Goal: Task Accomplishment & Management: Manage account settings

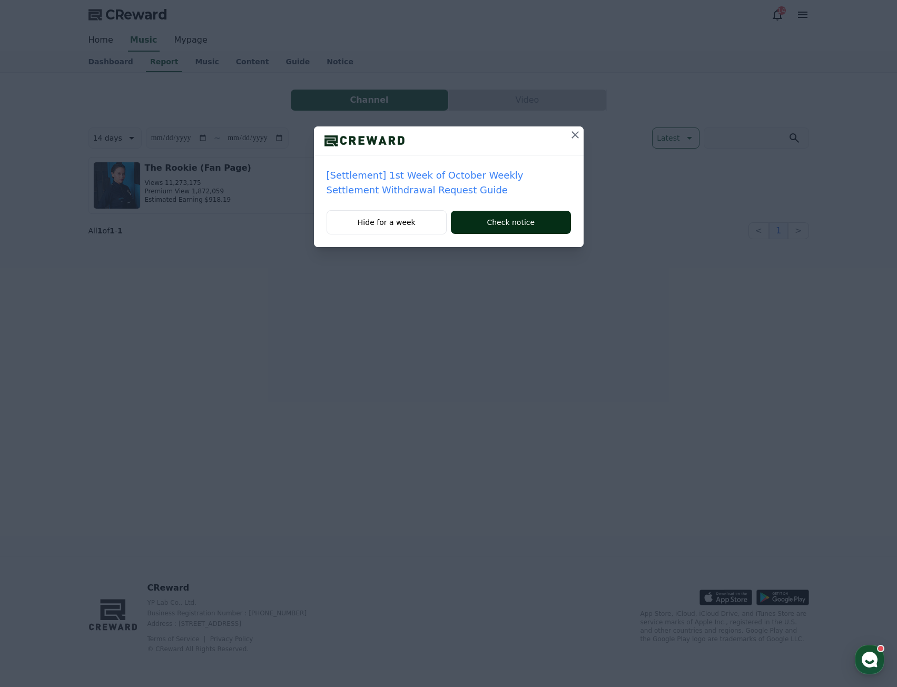
click at [482, 229] on button "Check notice" at bounding box center [511, 222] width 120 height 23
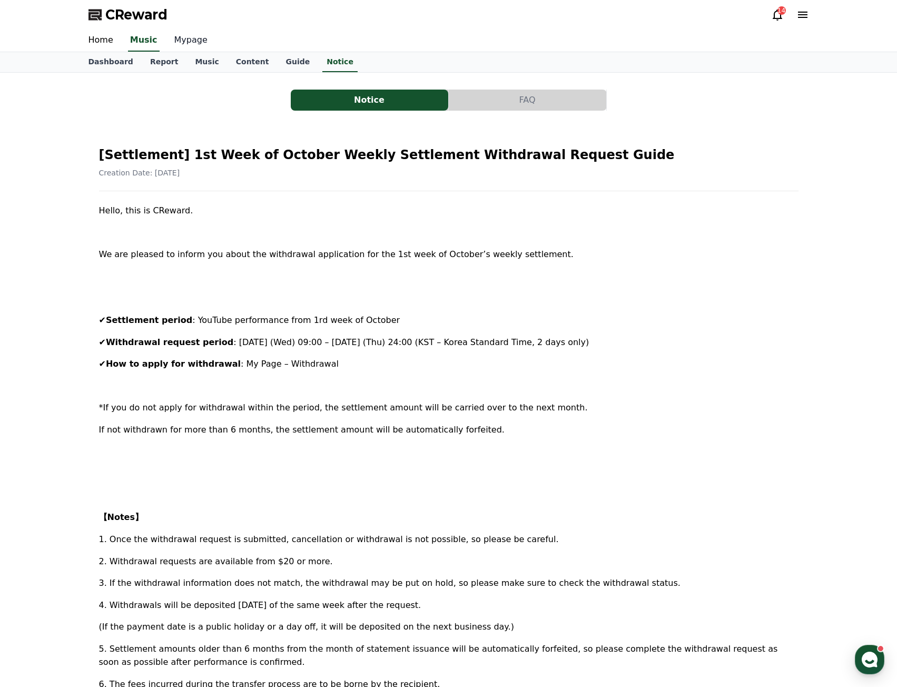
click at [180, 41] on link "Mypage" at bounding box center [191, 41] width 50 height 22
select select "**********"
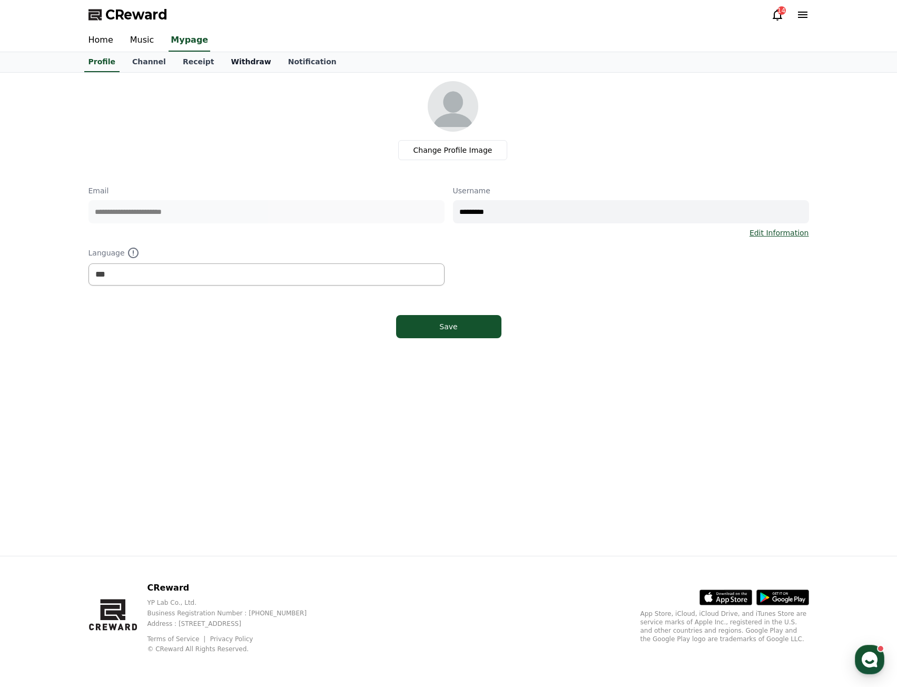
click at [240, 61] on link "Withdraw" at bounding box center [250, 62] width 57 height 20
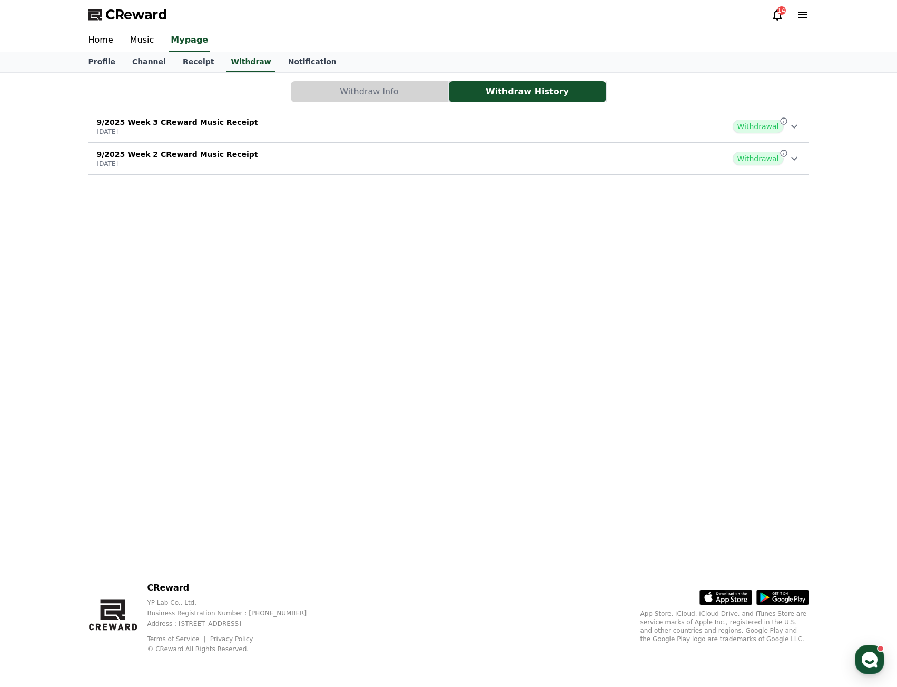
click at [800, 163] on icon at bounding box center [794, 158] width 13 height 13
click at [797, 141] on button "9/2025 Week 3 CReward Music Receipt 2025-09-24 Withdrawal" at bounding box center [449, 127] width 721 height 32
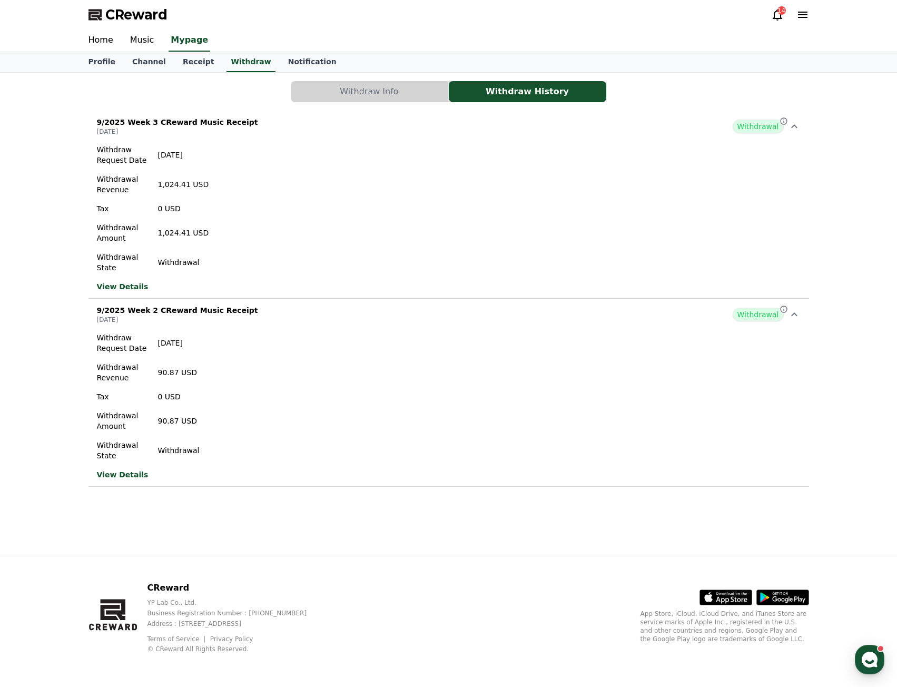
click at [430, 97] on button "Withdraw Info" at bounding box center [370, 91] width 158 height 21
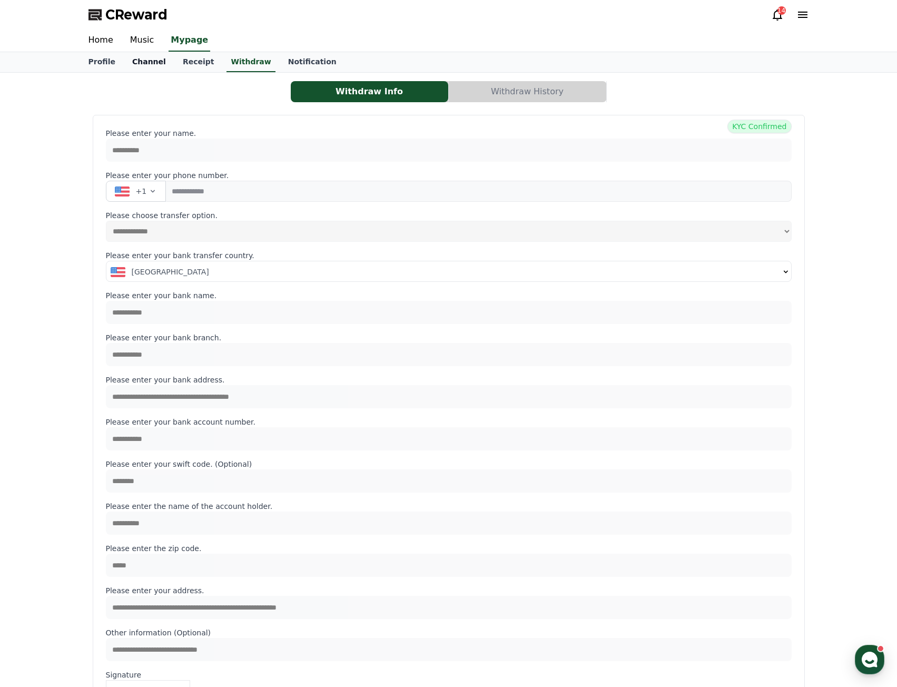
click at [132, 66] on link "Channel" at bounding box center [149, 62] width 51 height 20
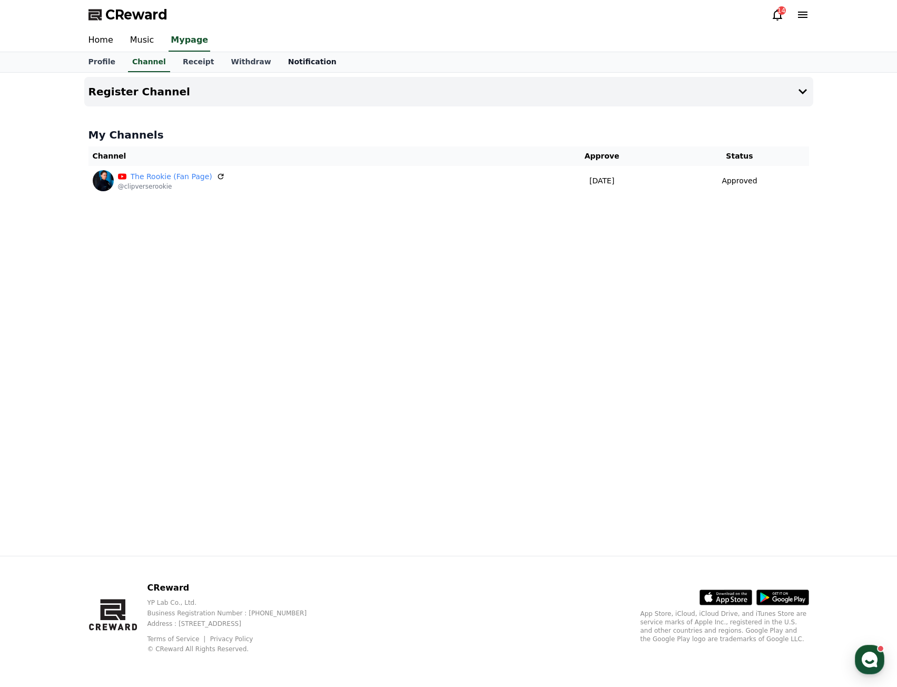
click at [292, 67] on link "Notification" at bounding box center [312, 62] width 65 height 20
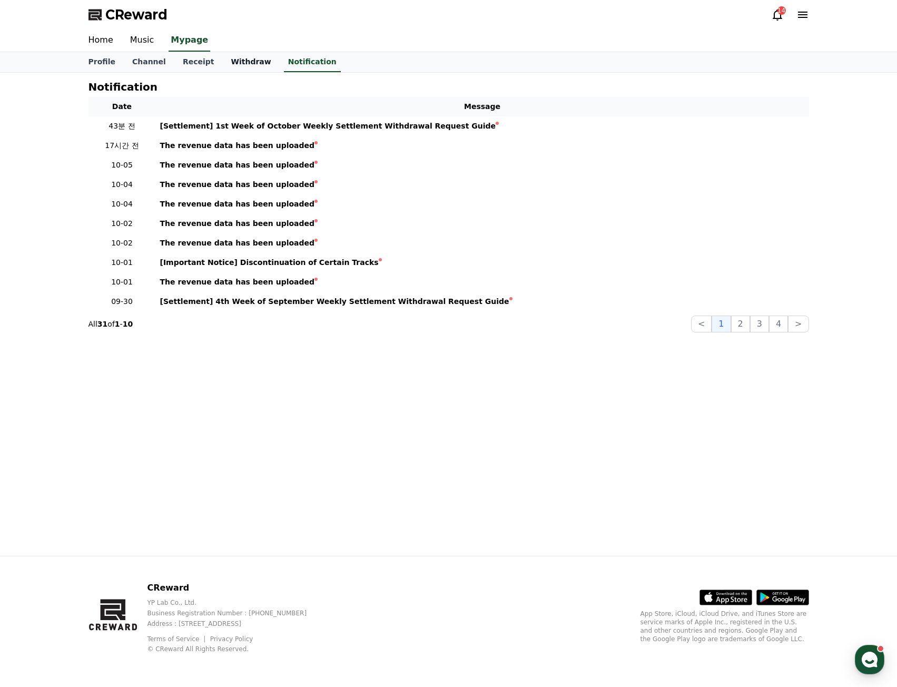
click at [232, 67] on link "Withdraw" at bounding box center [250, 62] width 57 height 20
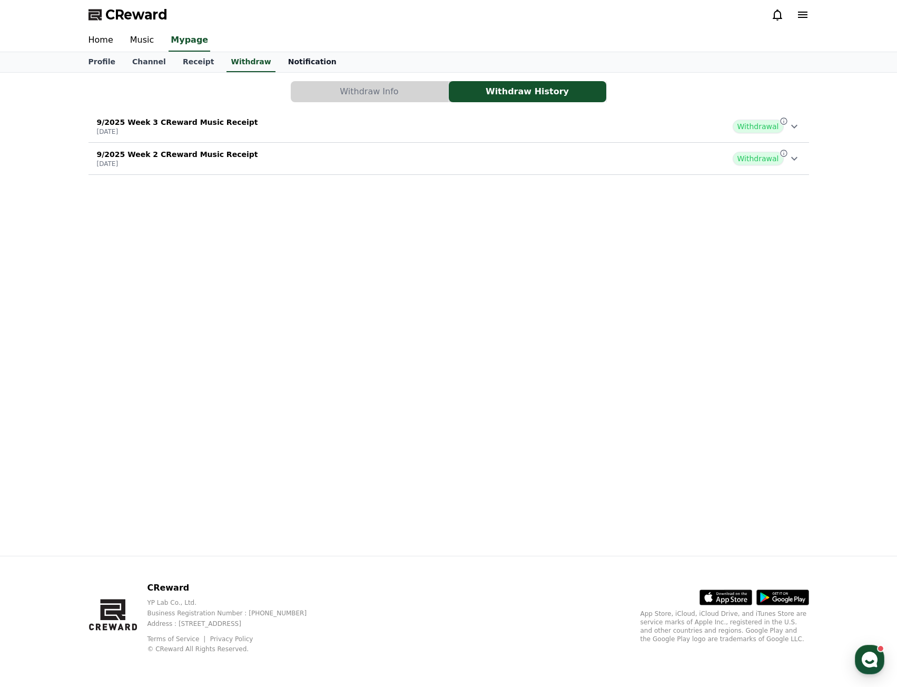
click at [281, 62] on link "Notification" at bounding box center [312, 62] width 65 height 20
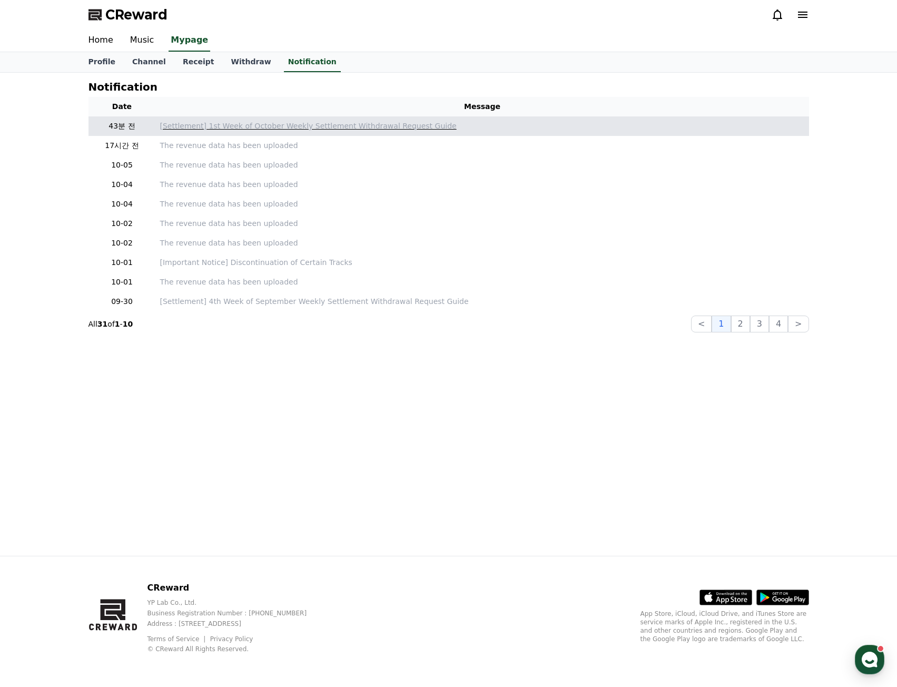
click at [326, 125] on p "[Settlement] 1st Week of October Weekly Settlement Withdrawal Request Guide" at bounding box center [482, 126] width 645 height 11
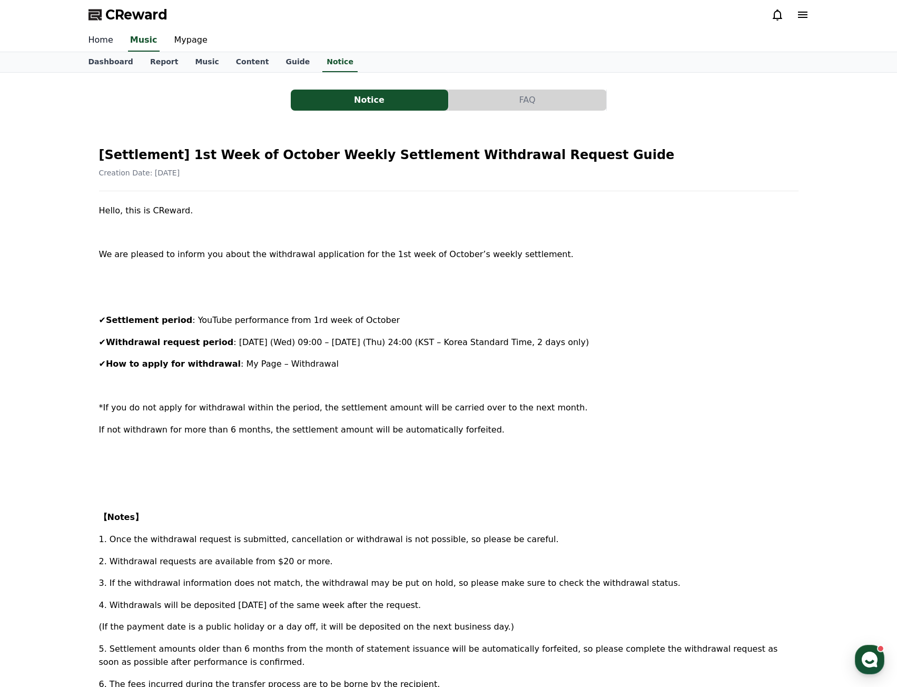
click at [110, 38] on link "Home" at bounding box center [101, 41] width 42 height 22
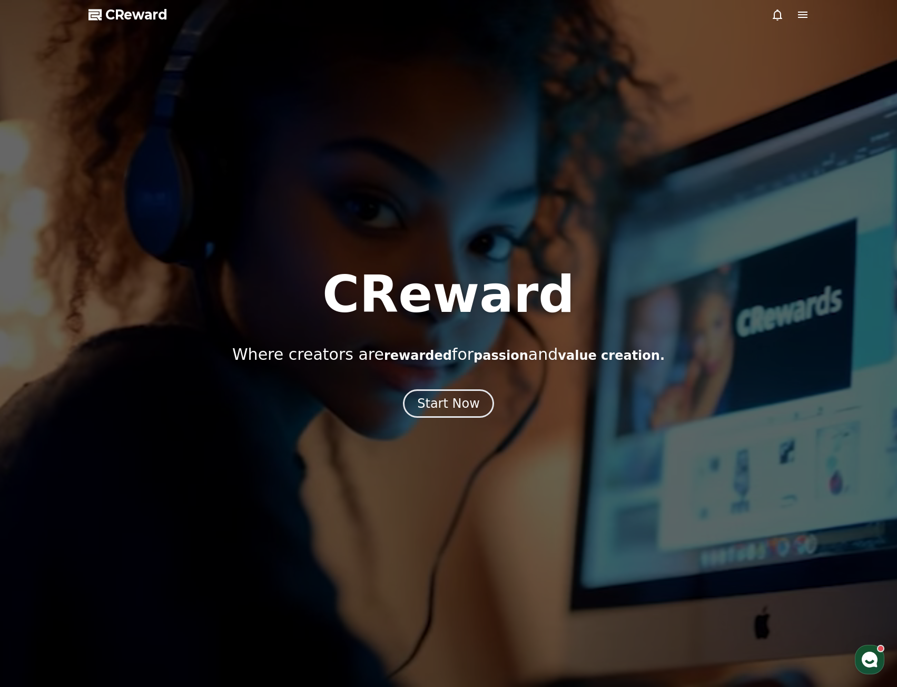
click at [798, 16] on icon at bounding box center [803, 14] width 13 height 13
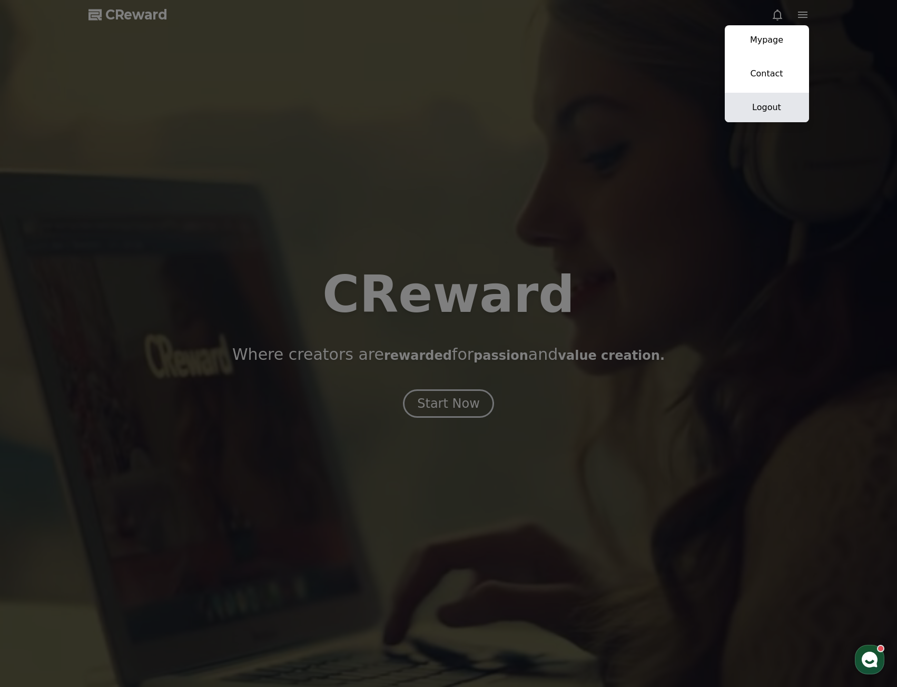
click at [774, 109] on link "Logout" at bounding box center [767, 108] width 84 height 30
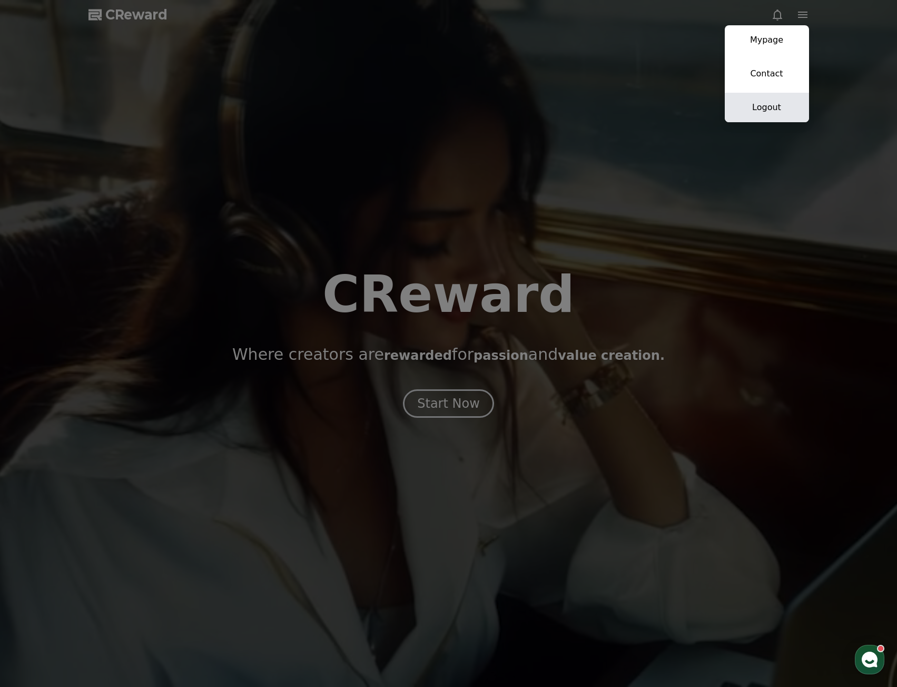
click at [774, 109] on div at bounding box center [448, 343] width 897 height 687
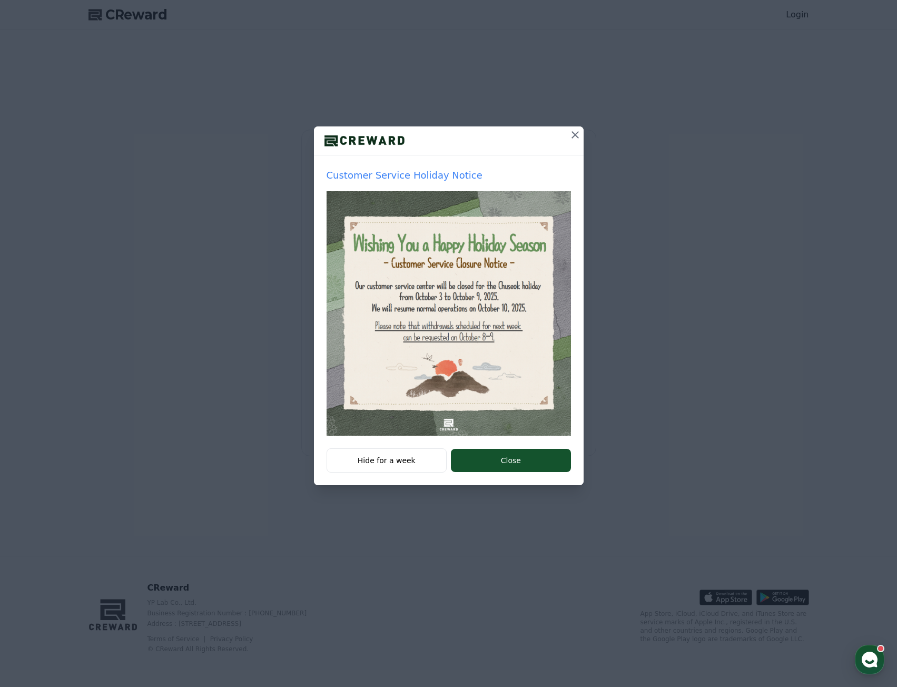
type input "**********"
click at [579, 137] on icon at bounding box center [575, 135] width 13 height 13
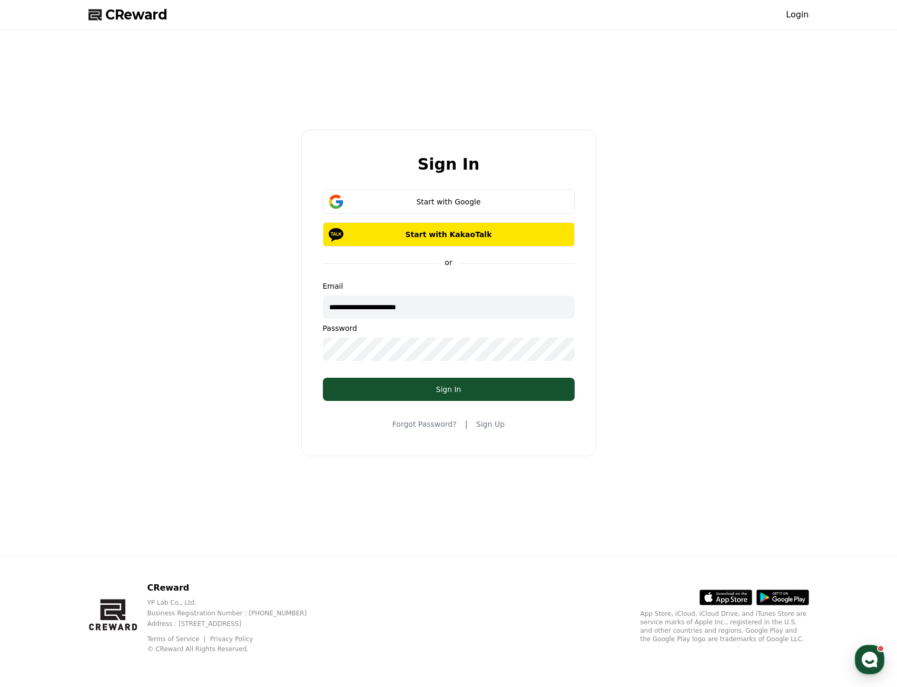
click at [451, 373] on form "**********" at bounding box center [449, 295] width 286 height 211
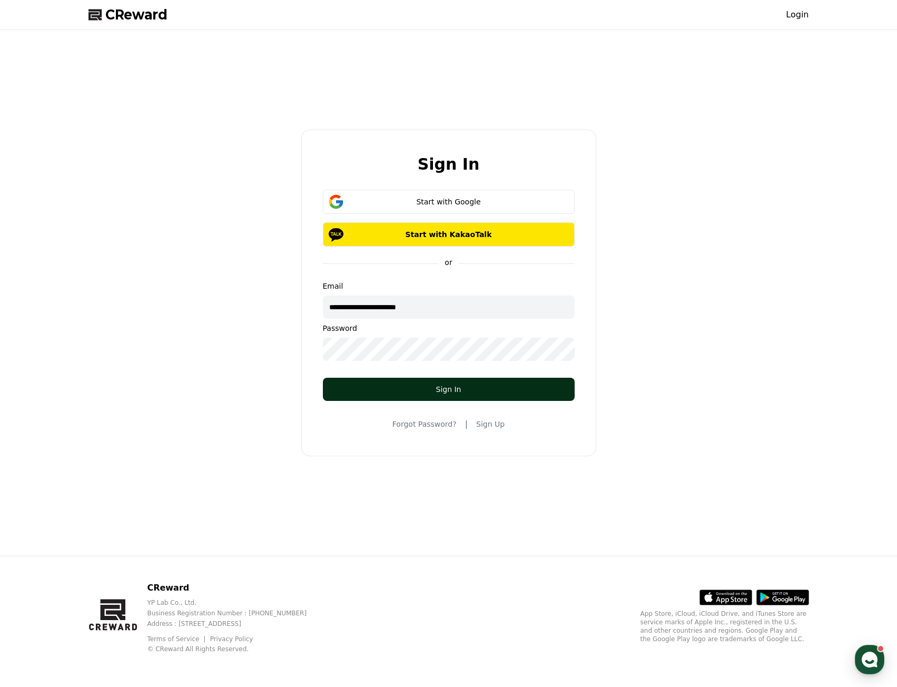
click at [459, 387] on div "Sign In" at bounding box center [449, 389] width 210 height 11
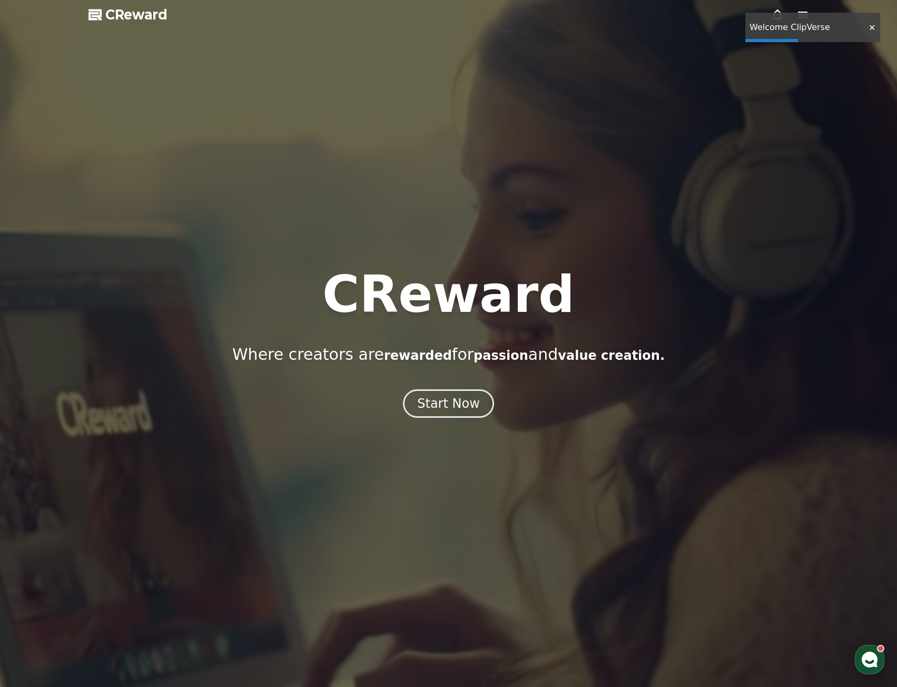
click at [874, 26] on div at bounding box center [872, 28] width 17 height 10
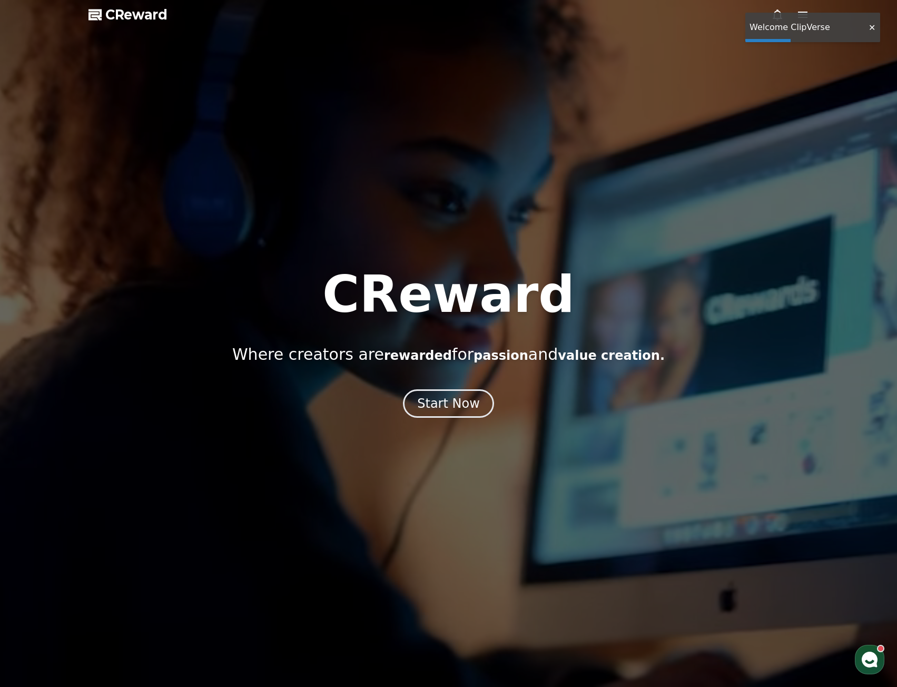
click at [807, 18] on icon at bounding box center [803, 14] width 13 height 13
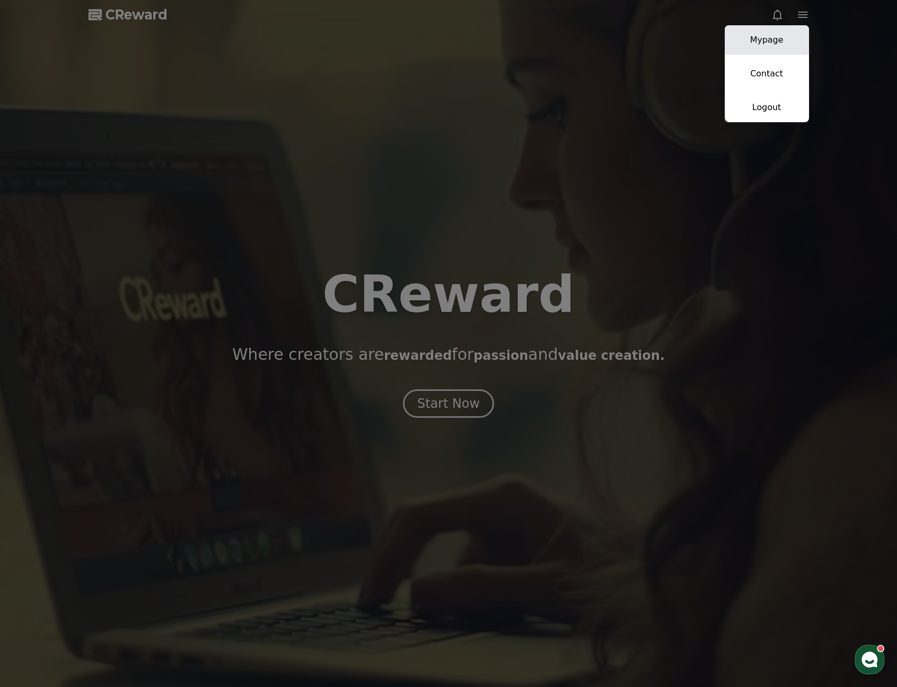
click at [794, 34] on link "Mypage" at bounding box center [767, 40] width 84 height 30
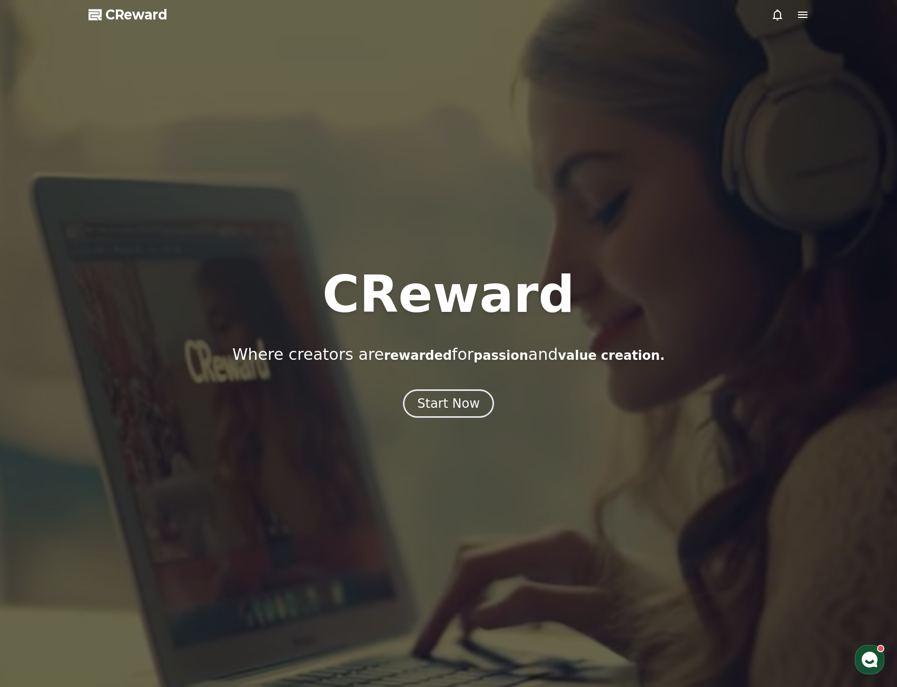
select select "**********"
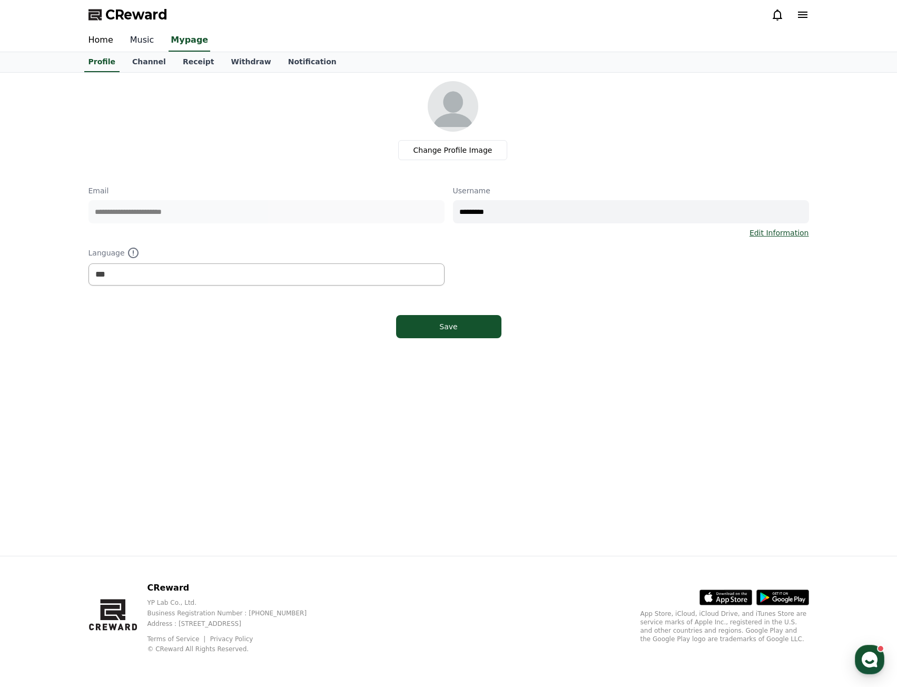
click at [148, 43] on link "Music" at bounding box center [142, 41] width 41 height 22
